Goal: Information Seeking & Learning: Find specific fact

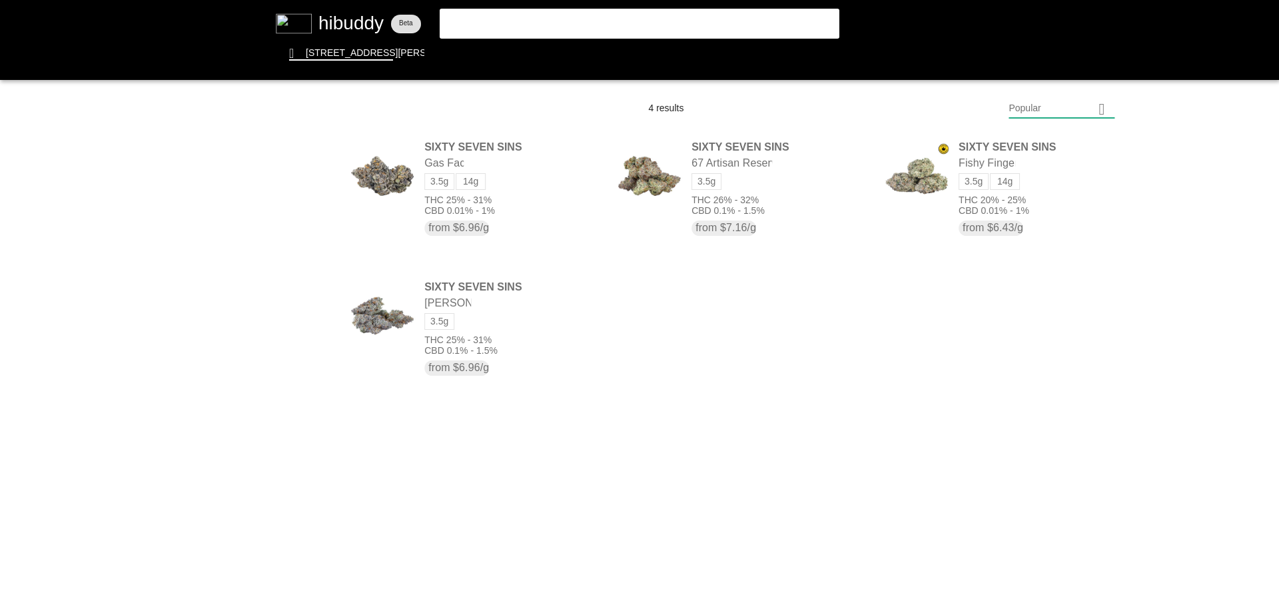
click at [607, 25] on flt-glass-pane at bounding box center [639, 303] width 1279 height 607
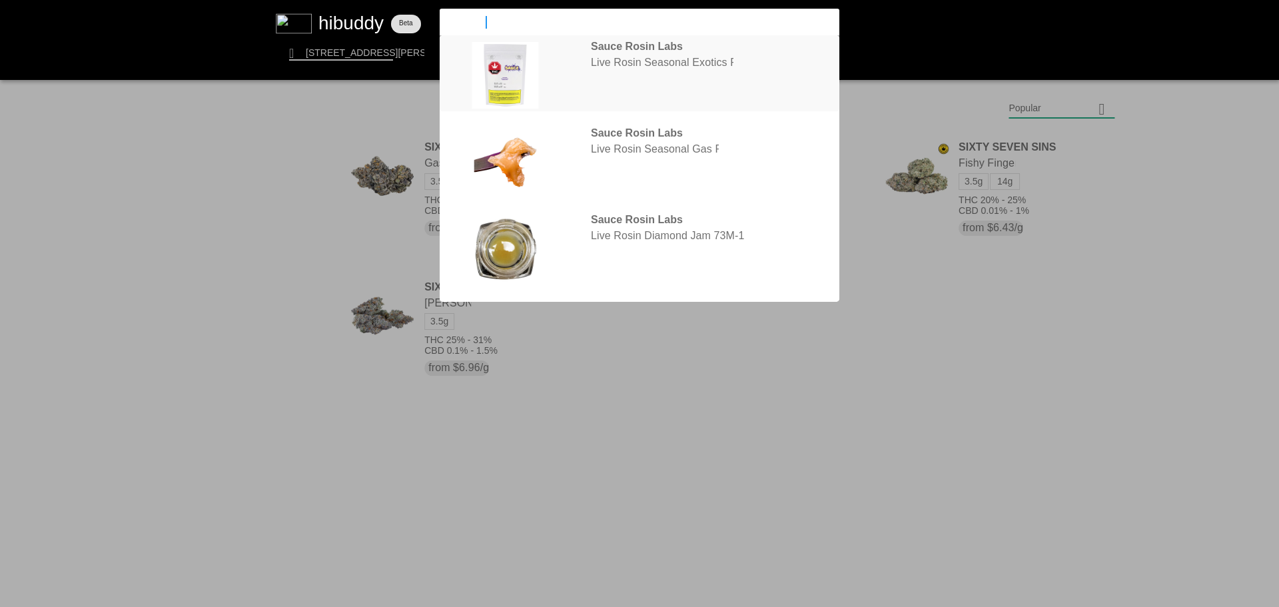
type input "sauce ro"
click at [696, 64] on flt-glass-pane at bounding box center [639, 303] width 1279 height 607
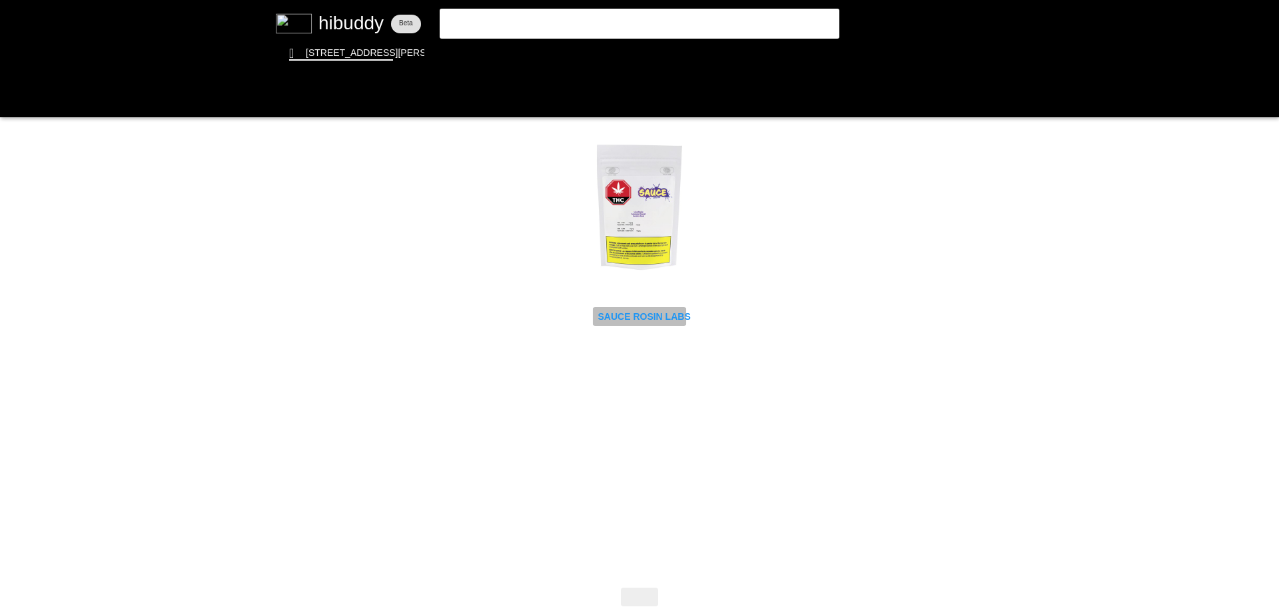
click at [675, 310] on flt-glass-pane at bounding box center [639, 303] width 1279 height 607
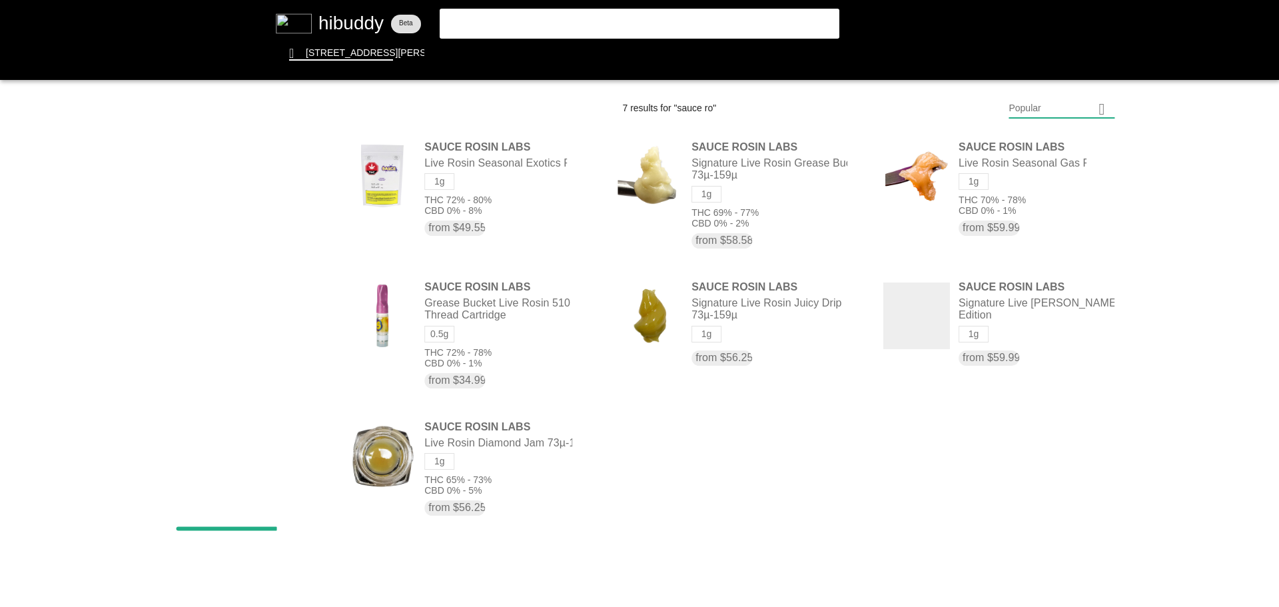
click at [493, 22] on flt-glass-pane at bounding box center [639, 303] width 1279 height 607
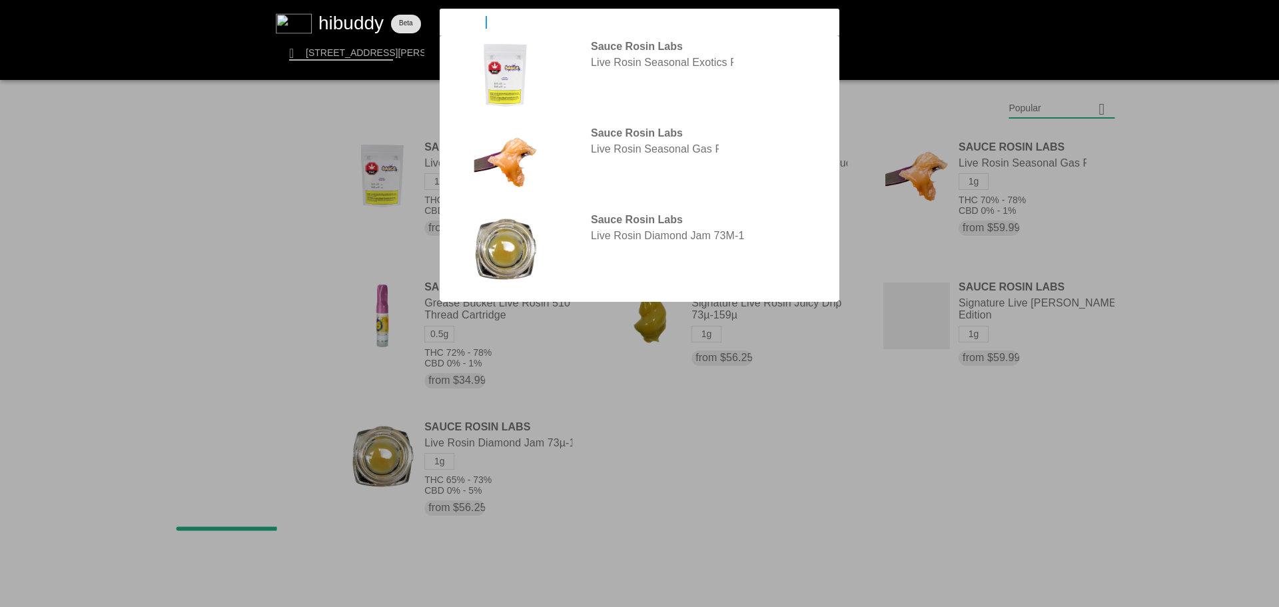
click at [493, 22] on input "sauce ro" at bounding box center [628, 22] width 366 height 12
click at [493, 21] on input "sauce ro" at bounding box center [628, 22] width 366 height 12
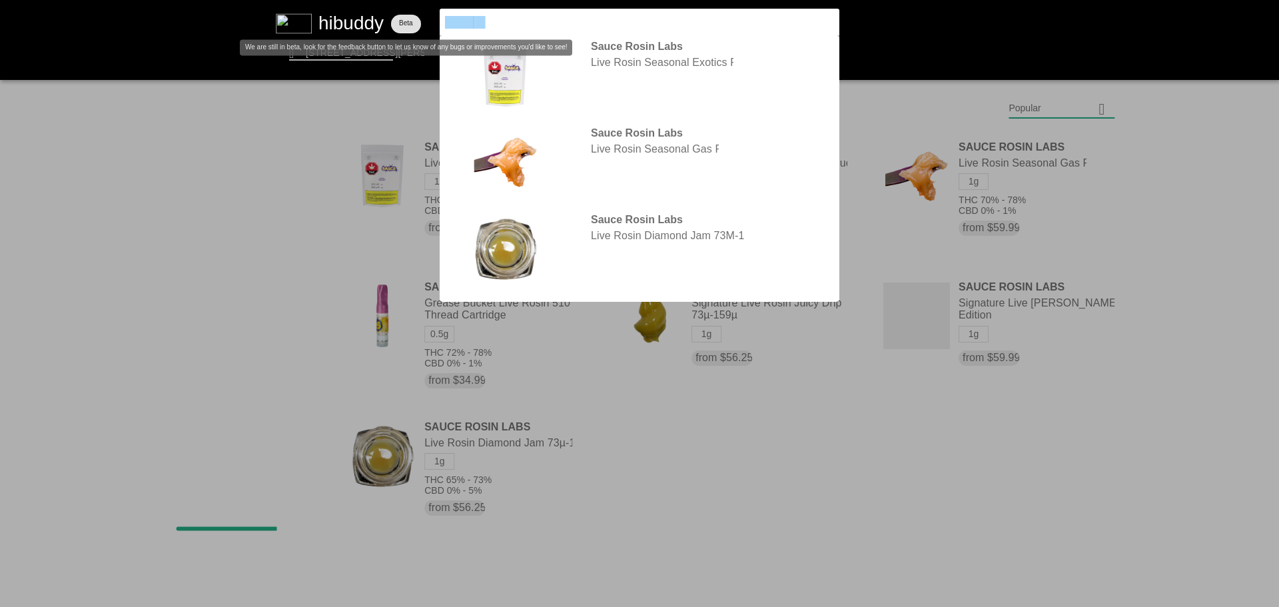
drag, startPoint x: 493, startPoint y: 21, endPoint x: 407, endPoint y: 17, distance: 86.0
click at [407, 17] on flt-glass-pane at bounding box center [639, 303] width 1279 height 607
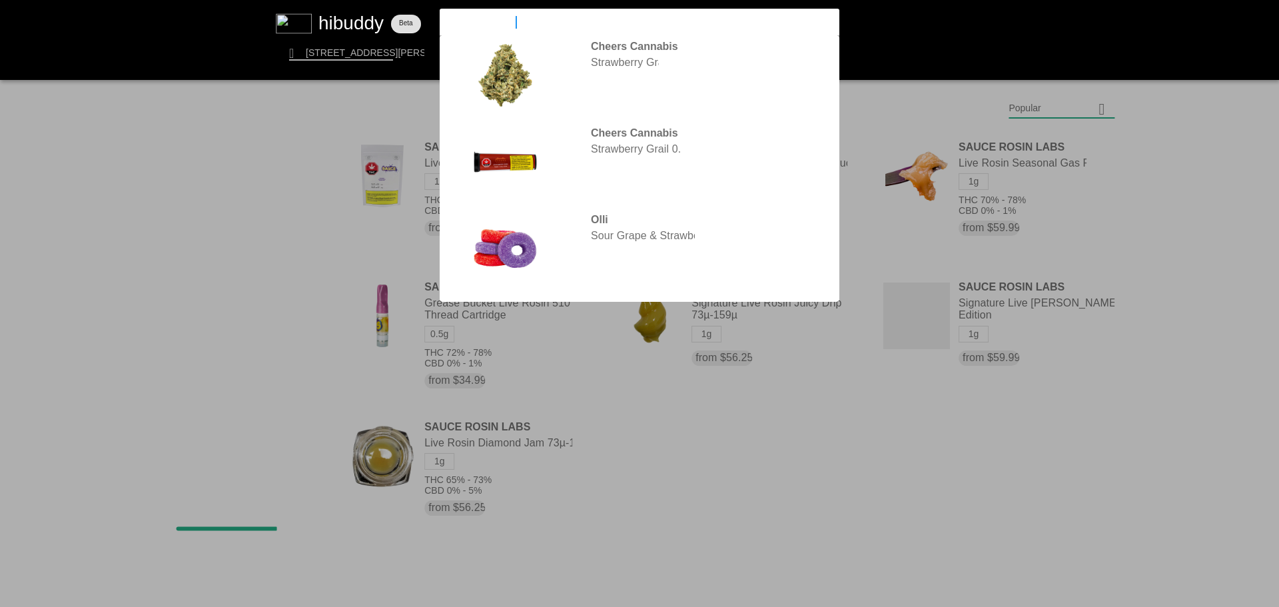
type input "strawberry grail"
click at [669, 18] on input "strawberry grail" at bounding box center [628, 22] width 366 height 12
